Goal: Task Accomplishment & Management: Manage account settings

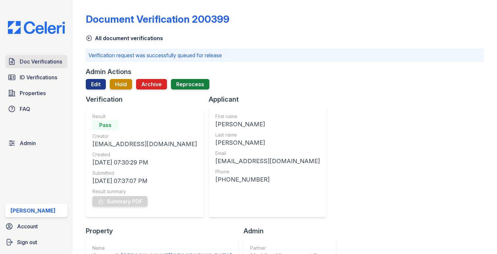
click at [42, 63] on span "Doc Verifications" at bounding box center [41, 62] width 42 height 8
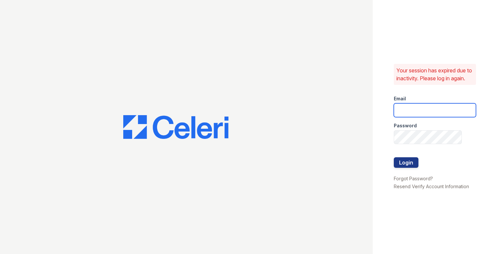
click at [412, 111] on input "email" at bounding box center [435, 110] width 82 height 14
type input "[EMAIL_ADDRESS][DOMAIN_NAME]"
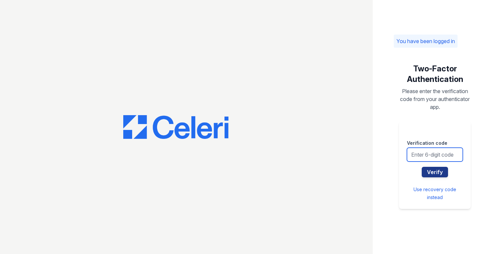
click at [435, 156] on input "text" at bounding box center [435, 155] width 56 height 14
type input "185891"
click at [422, 167] on button "Verify" at bounding box center [435, 172] width 26 height 11
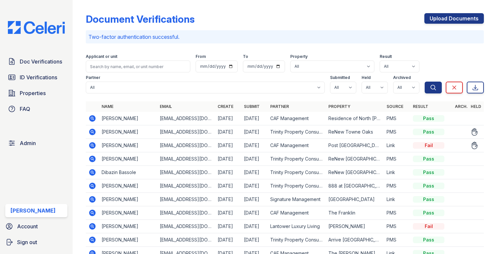
click at [94, 133] on icon at bounding box center [92, 132] width 7 height 7
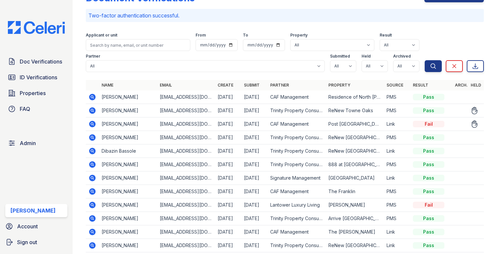
scroll to position [57, 0]
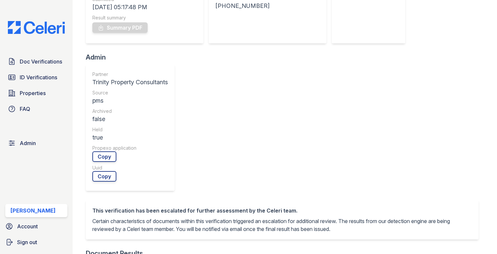
scroll to position [248, 0]
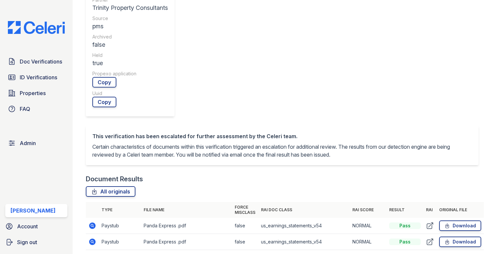
click at [94, 222] on icon at bounding box center [92, 225] width 7 height 7
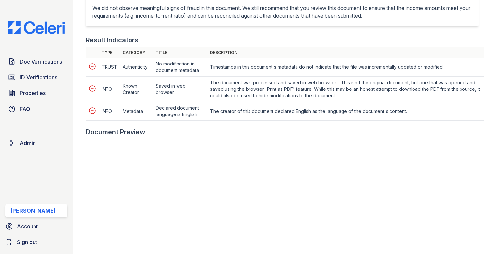
scroll to position [308, 0]
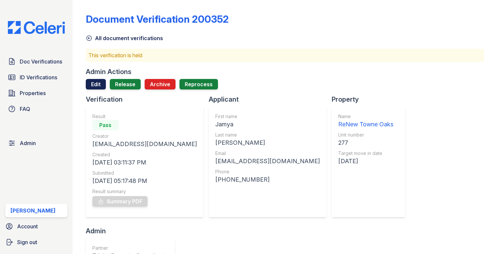
click at [94, 83] on link "Edit" at bounding box center [96, 84] width 20 height 11
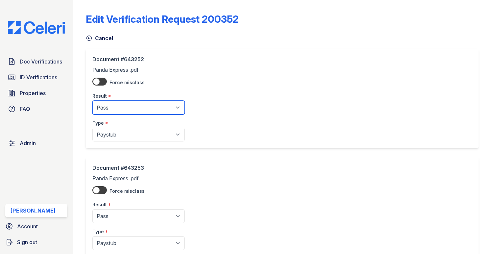
click at [106, 104] on select "Pending Sent Started Processing Pass Fail Caution Error N/A" at bounding box center [138, 108] width 92 height 14
select select "fail"
click at [92, 101] on select "Pending Sent Started Processing Pass Fail Caution Error N/A" at bounding box center [138, 108] width 92 height 14
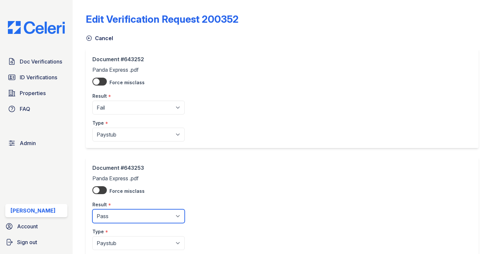
click at [122, 223] on select "Pending Sent Started Processing Pass Fail Caution Error N/A" at bounding box center [138, 216] width 92 height 14
select select "fail"
click at [92, 209] on select "Pending Sent Started Processing Pass Fail Caution Error N/A" at bounding box center [138, 216] width 92 height 14
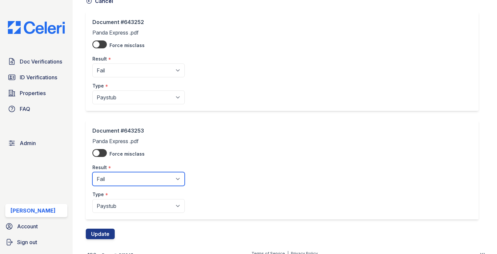
scroll to position [45, 0]
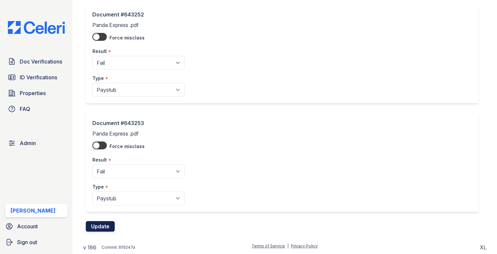
click at [103, 231] on button "Update" at bounding box center [100, 226] width 29 height 11
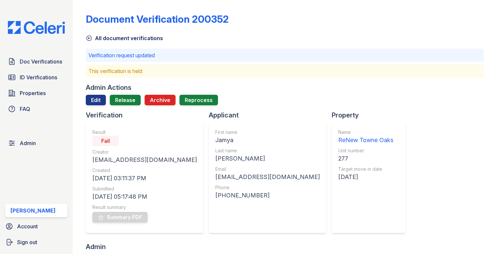
click at [130, 107] on div at bounding box center [285, 107] width 398 height 5
click at [129, 101] on link "Release" at bounding box center [125, 100] width 31 height 11
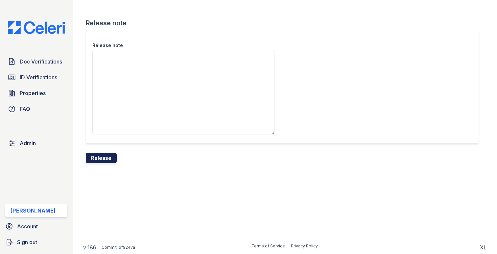
click at [97, 157] on button "Release" at bounding box center [101, 158] width 31 height 11
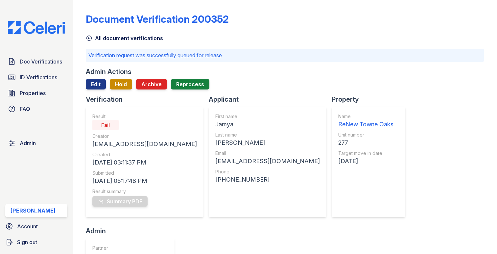
click at [52, 63] on span "Doc Verifications" at bounding box center [41, 62] width 42 height 8
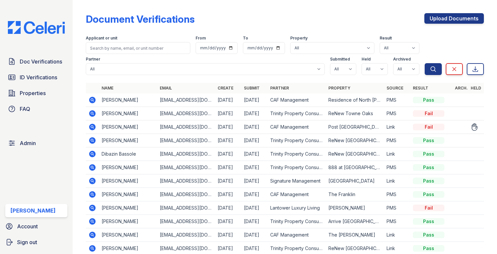
click at [96, 127] on td at bounding box center [92, 126] width 13 height 13
click at [91, 127] on icon at bounding box center [92, 127] width 2 height 2
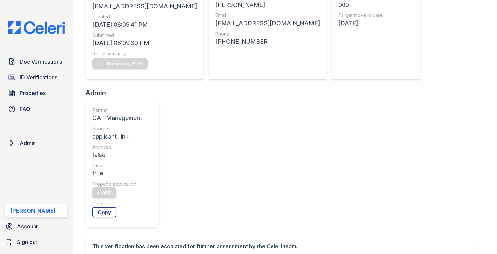
scroll to position [226, 0]
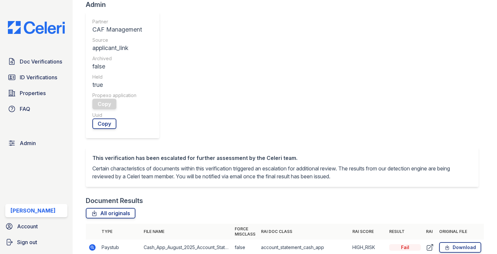
click at [92, 246] on icon at bounding box center [92, 247] width 2 height 2
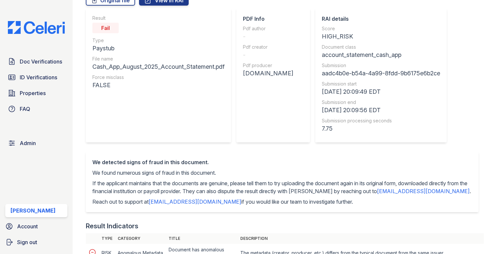
scroll to position [2, 0]
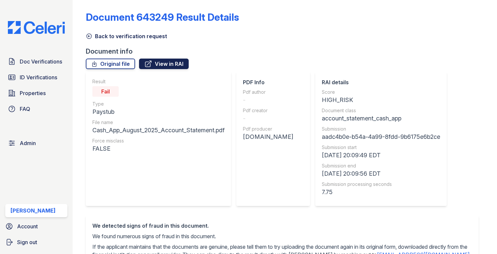
click at [163, 64] on link "View in RAI" at bounding box center [164, 64] width 50 height 11
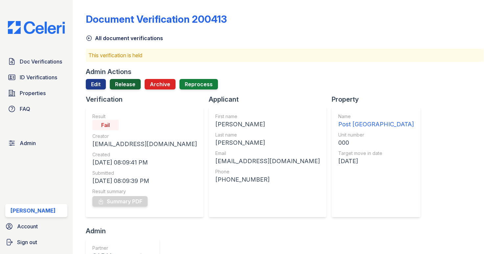
click at [122, 84] on link "Release" at bounding box center [125, 84] width 31 height 11
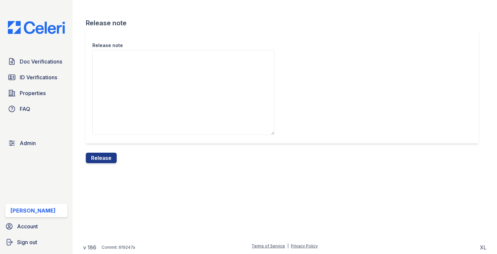
click at [101, 150] on div "Release note" at bounding box center [285, 91] width 398 height 122
click at [101, 153] on button "Release" at bounding box center [101, 158] width 31 height 11
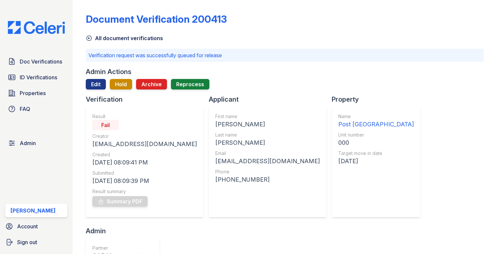
click at [26, 50] on div "Doc Verifications ID Verifications Properties FAQ Admin [PERSON_NAME] Account S…" at bounding box center [36, 127] width 73 height 254
click at [26, 54] on div "Doc Verifications ID Verifications Properties FAQ Admin [PERSON_NAME] Account S…" at bounding box center [36, 127] width 73 height 254
click at [25, 60] on span "Doc Verifications" at bounding box center [41, 62] width 42 height 8
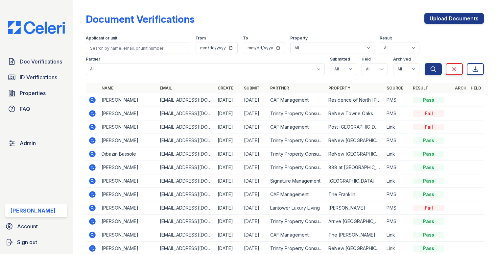
click at [27, 79] on span "ID Verifications" at bounding box center [38, 77] width 37 height 8
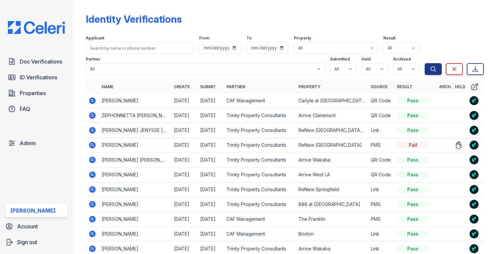
click at [90, 143] on icon at bounding box center [92, 145] width 7 height 7
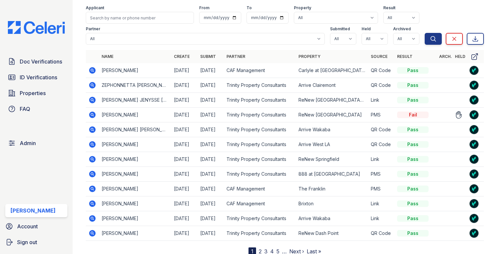
scroll to position [54, 0]
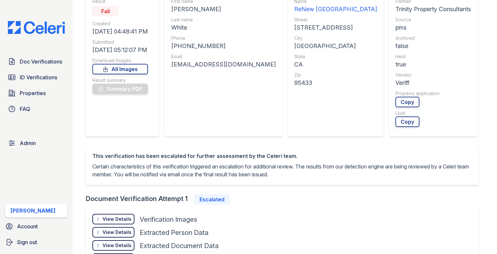
scroll to position [184, 0]
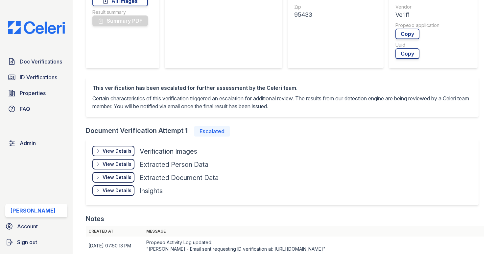
click at [121, 150] on div "View Details" at bounding box center [117, 151] width 29 height 7
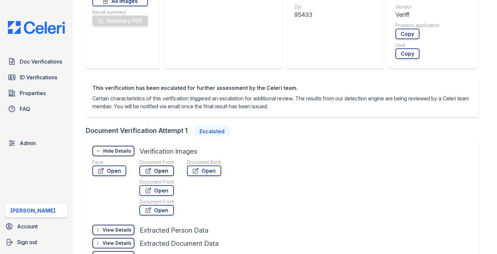
click at [151, 169] on icon at bounding box center [148, 170] width 5 height 5
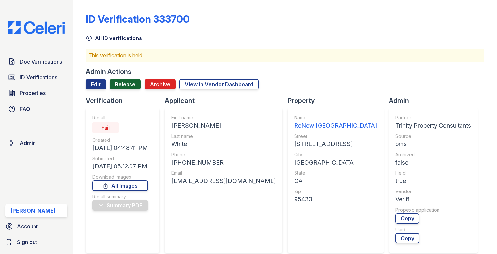
click at [118, 81] on link "Release" at bounding box center [125, 84] width 31 height 11
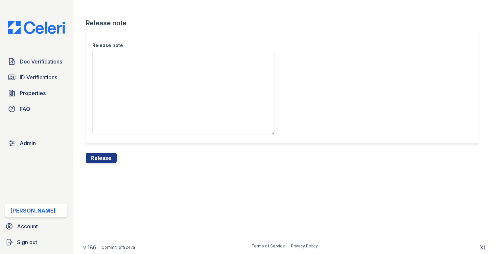
click at [117, 88] on textarea "Release note" at bounding box center [183, 92] width 182 height 85
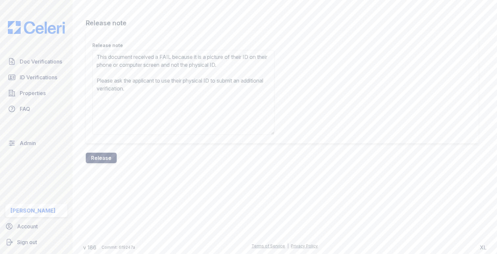
type textarea "This document received a FAIL because it is a picture of their ID on their phon…"
click at [97, 159] on button "Release" at bounding box center [101, 158] width 31 height 11
